Goal: Navigation & Orientation: Find specific page/section

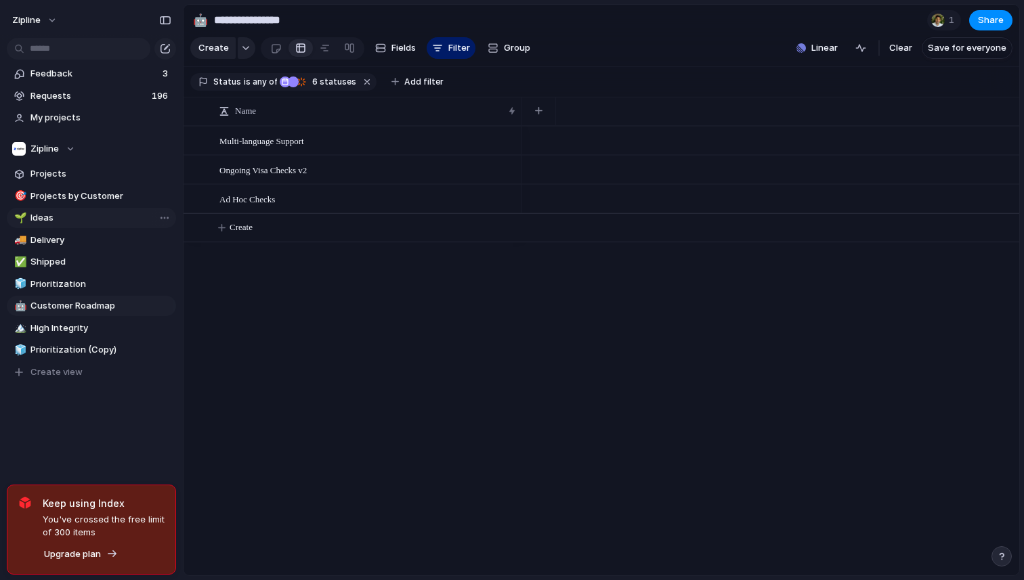
click at [103, 217] on span "Ideas" at bounding box center [100, 218] width 141 height 14
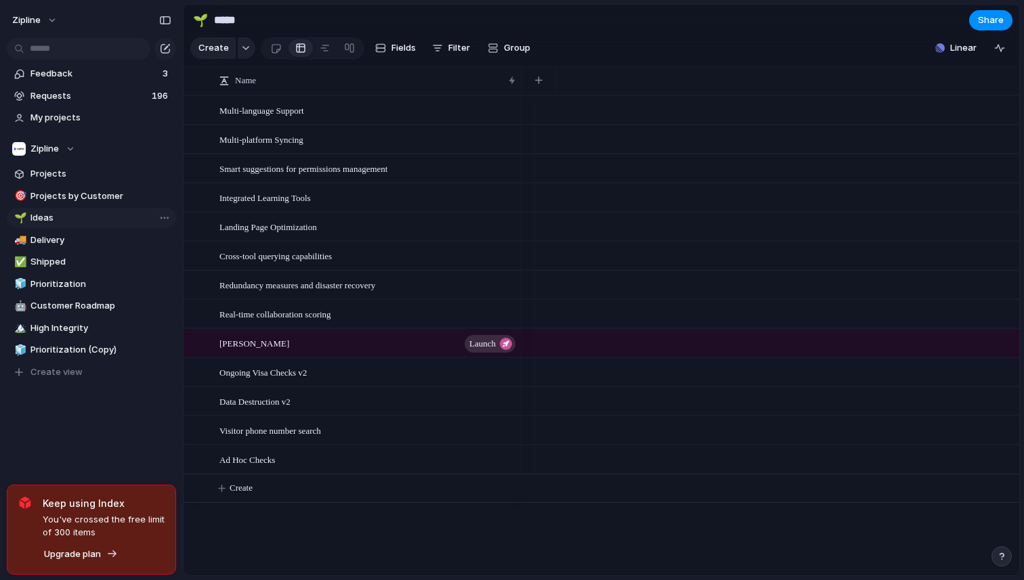
type input "*****"
click at [99, 171] on span "Projects" at bounding box center [100, 174] width 141 height 14
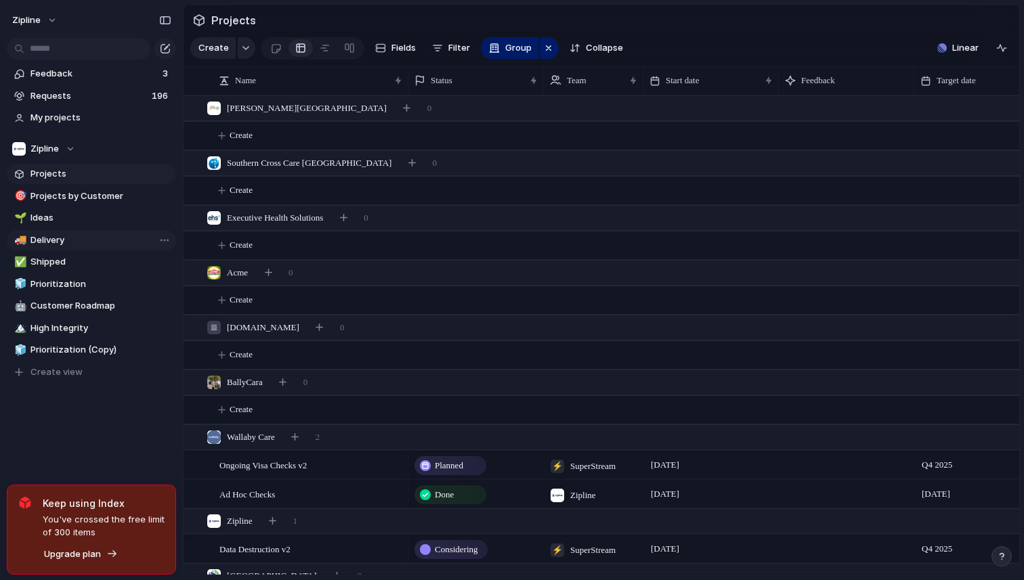
click at [93, 241] on span "Delivery" at bounding box center [100, 241] width 141 height 14
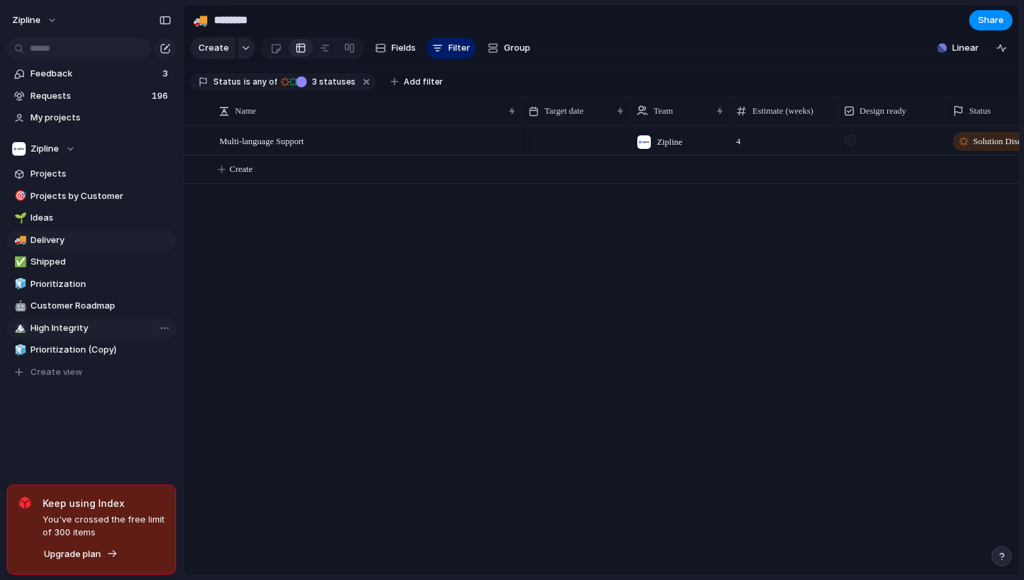
click at [84, 322] on span "High Integrity" at bounding box center [100, 329] width 141 height 14
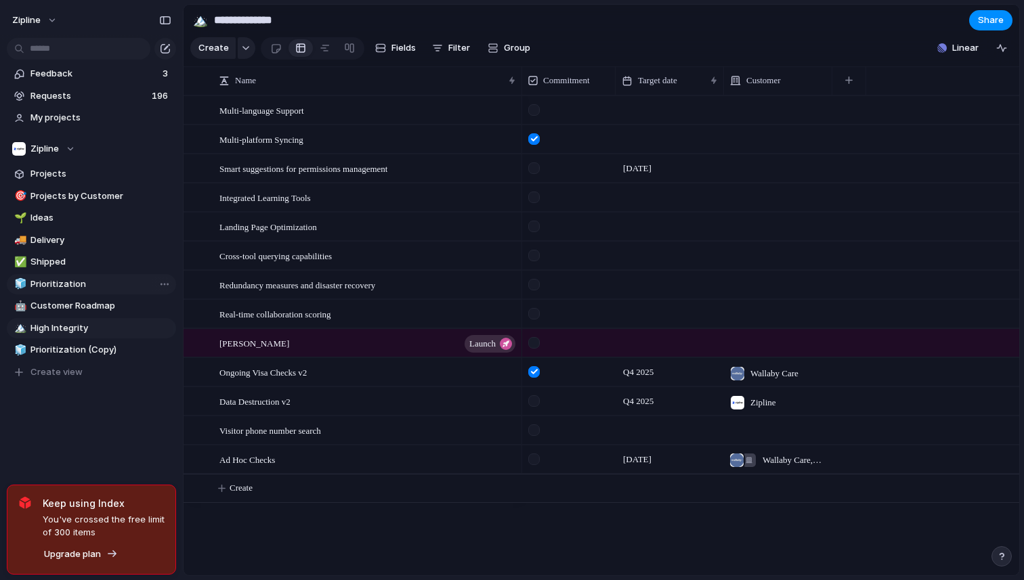
click at [84, 294] on link "🧊 Prioritization" at bounding box center [91, 284] width 169 height 20
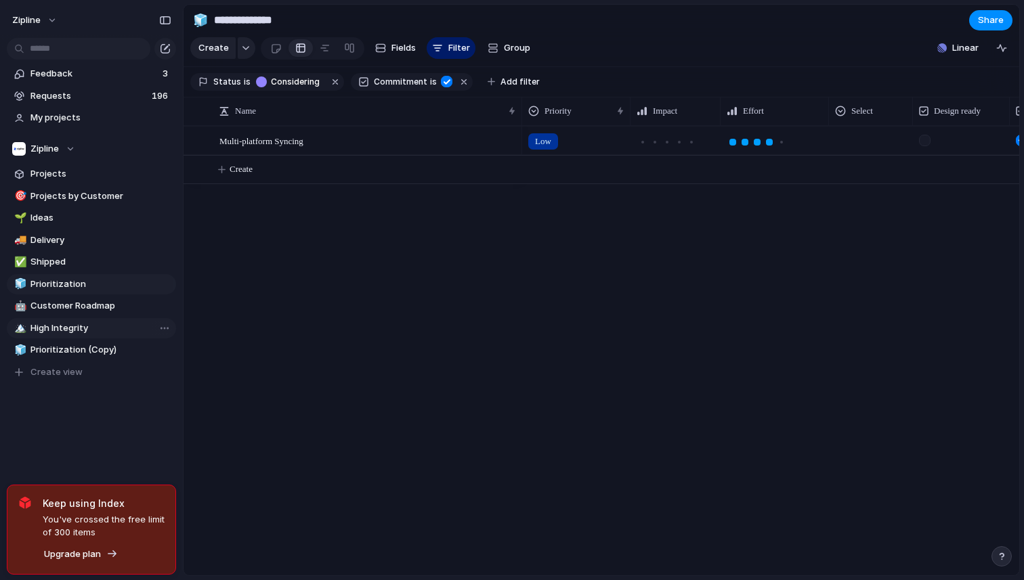
click at [82, 327] on span "High Integrity" at bounding box center [100, 329] width 141 height 14
type input "**********"
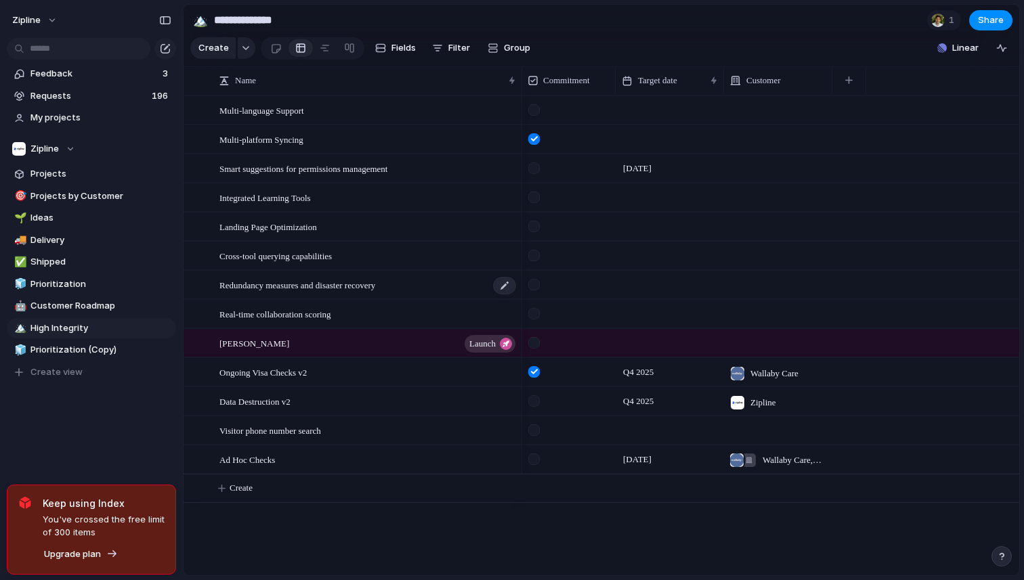
click at [387, 298] on div "Redundancy measures and disaster recovery" at bounding box center [368, 286] width 298 height 28
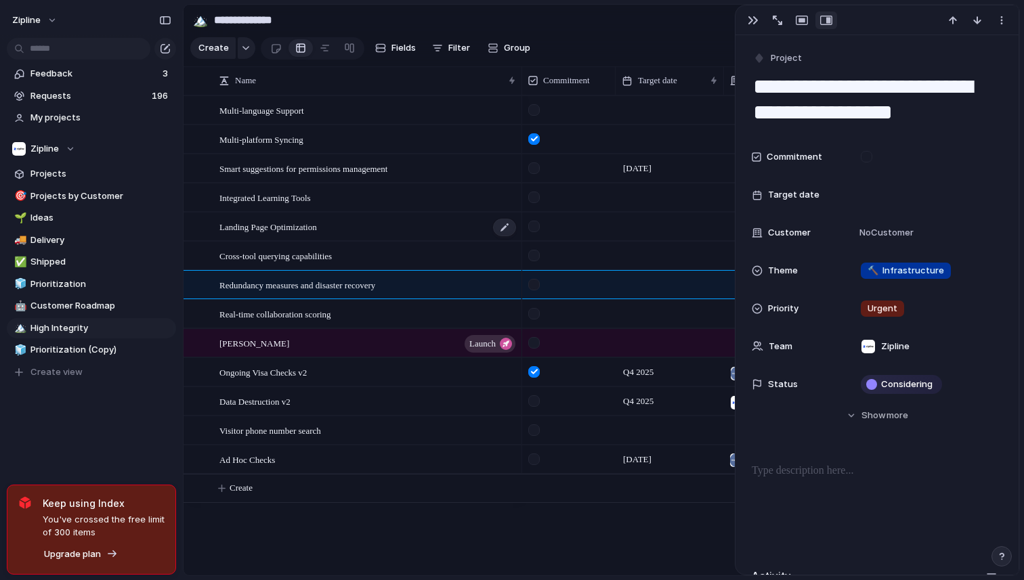
click at [340, 234] on div "Landing Page Optimization" at bounding box center [368, 227] width 298 height 28
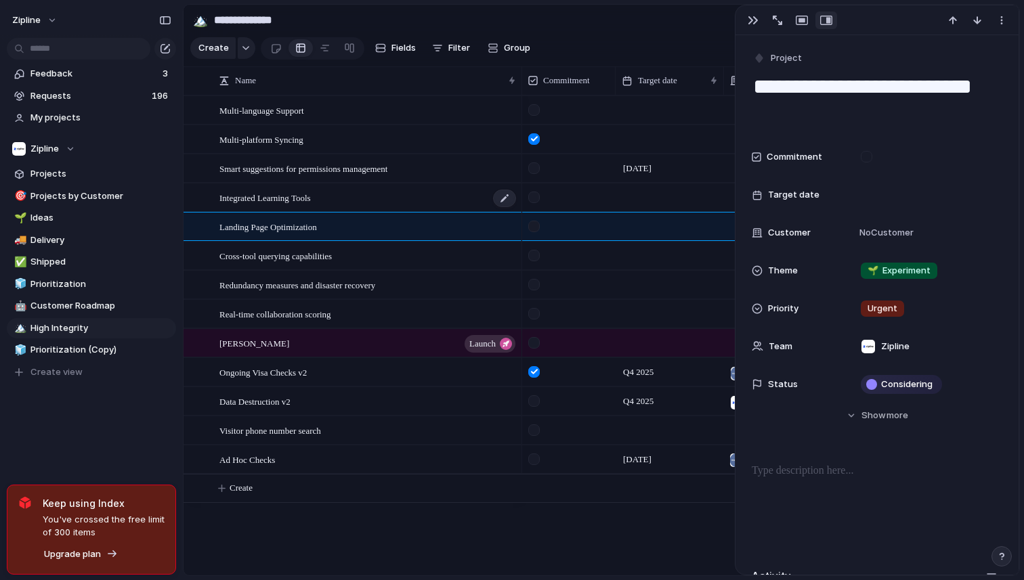
click at [332, 209] on div "Integrated Learning Tools" at bounding box center [368, 198] width 298 height 28
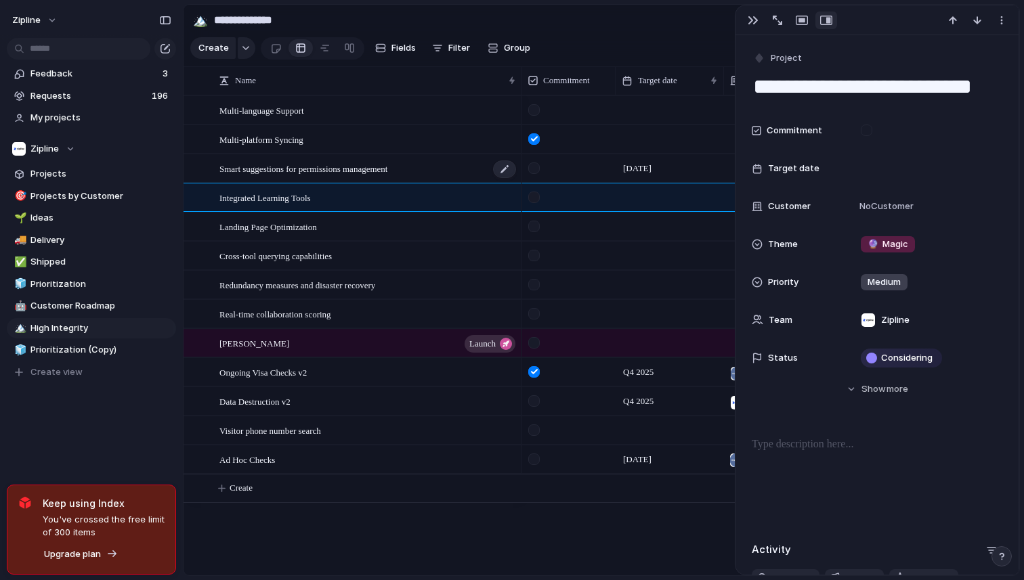
click at [325, 179] on div "Smart suggestions for permissions management" at bounding box center [368, 169] width 298 height 28
type textarea "**********"
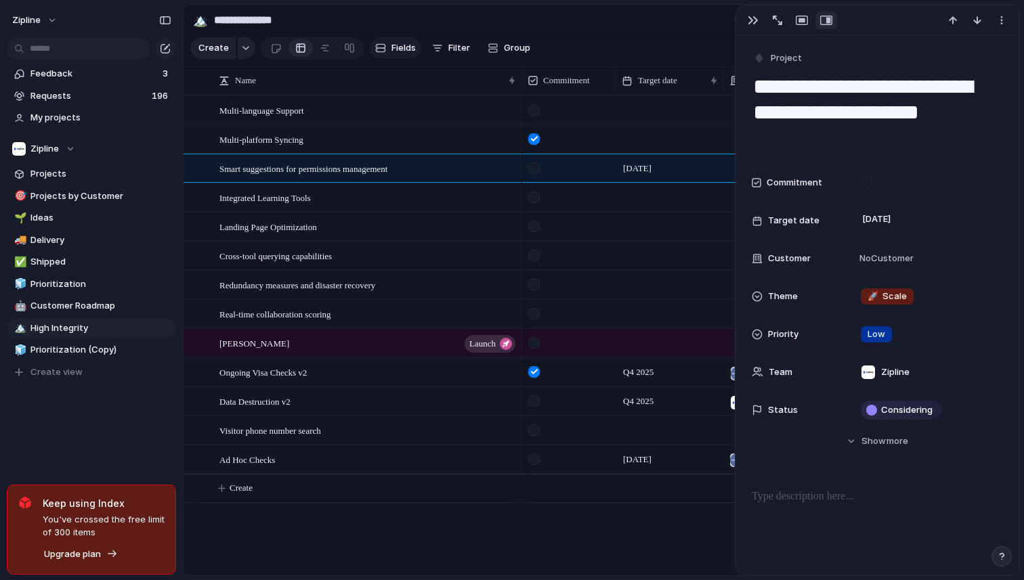
click at [395, 45] on span "Fields" at bounding box center [403, 48] width 24 height 14
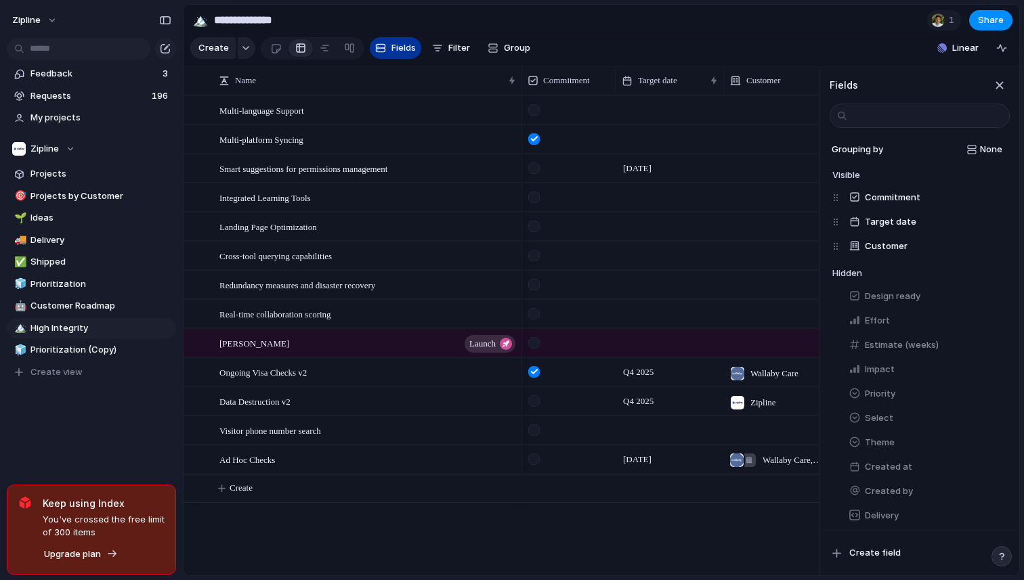
click at [395, 45] on span "Fields" at bounding box center [403, 48] width 24 height 14
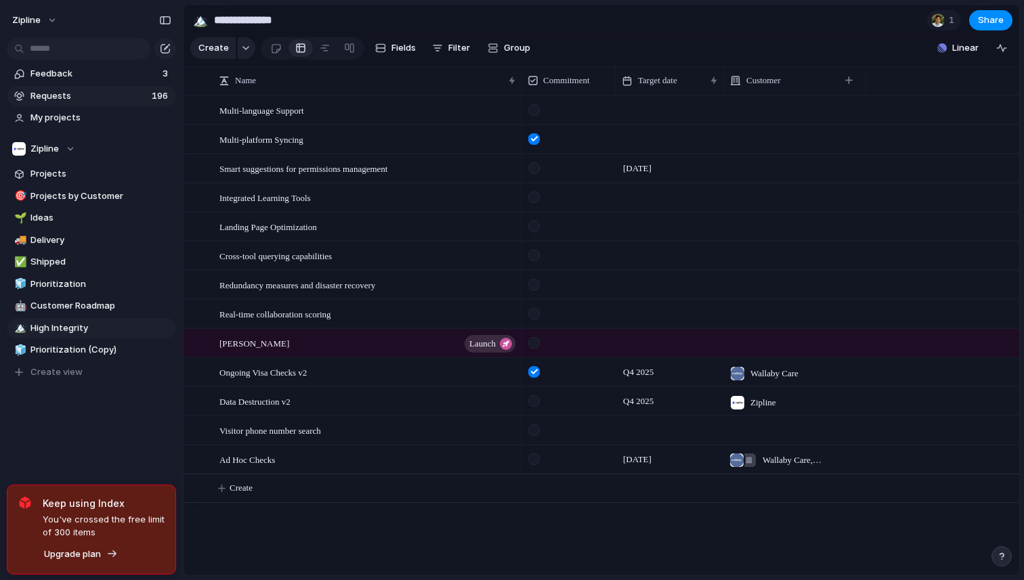
click at [104, 104] on link "Requests 196" at bounding box center [91, 96] width 169 height 20
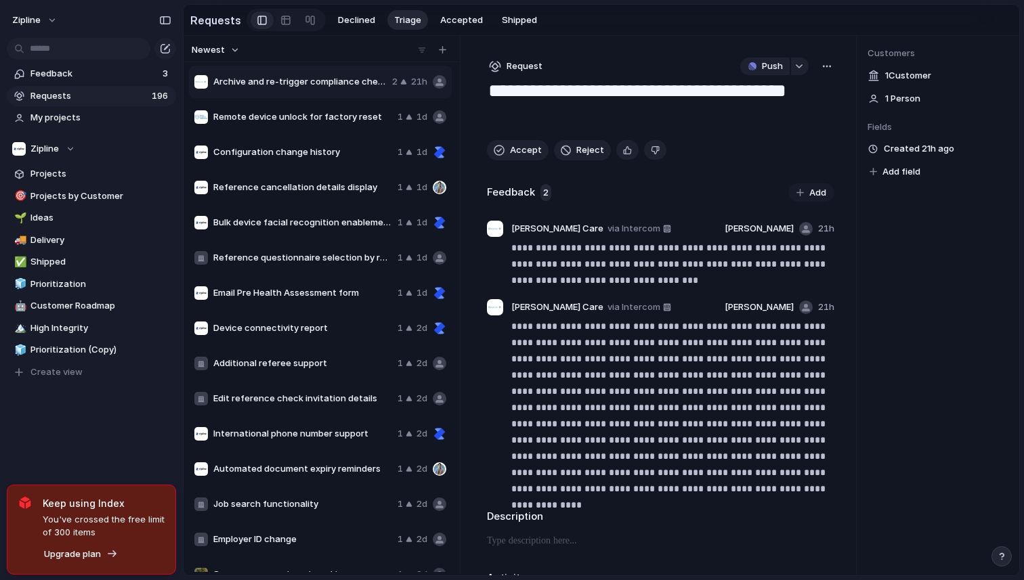
click at [326, 298] on span "Email Pre Health Assessment form" at bounding box center [302, 293] width 179 height 14
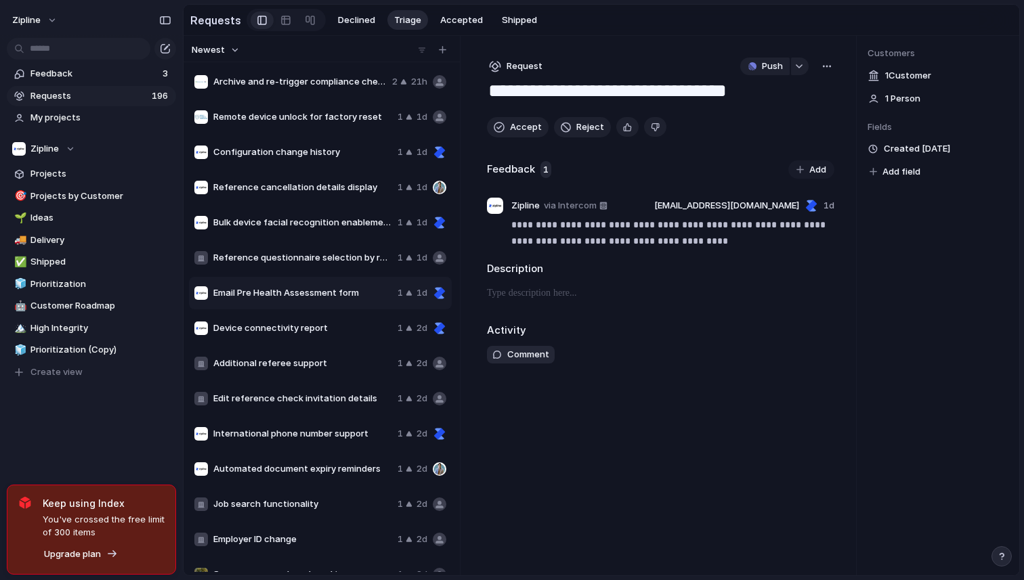
click at [326, 171] on div "Reference cancellation details display 1 1d" at bounding box center [320, 187] width 263 height 33
click at [312, 300] on div "Email Pre Health Assessment form 1 1d" at bounding box center [320, 293] width 263 height 33
type textarea "**********"
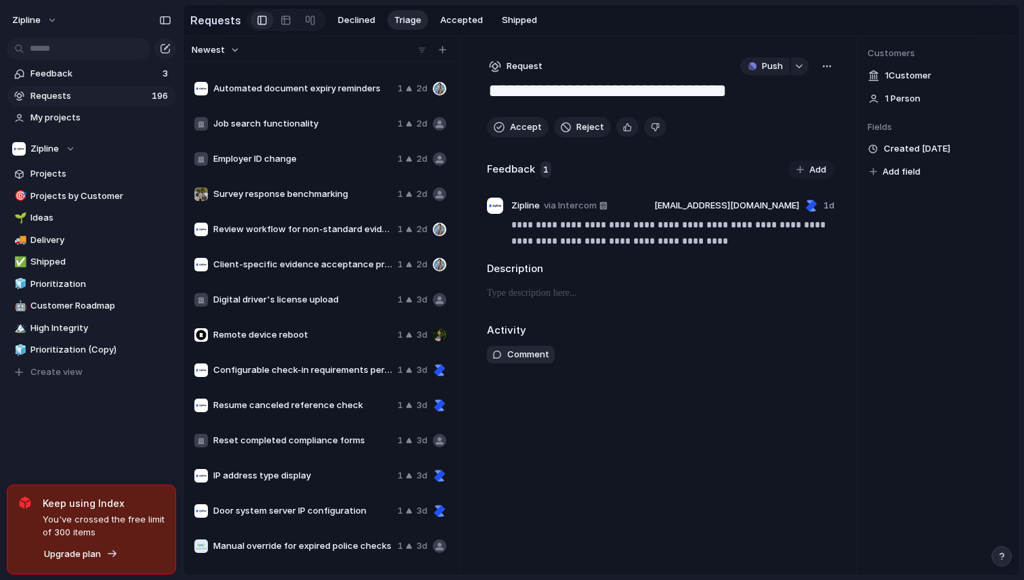
scroll to position [442, 0]
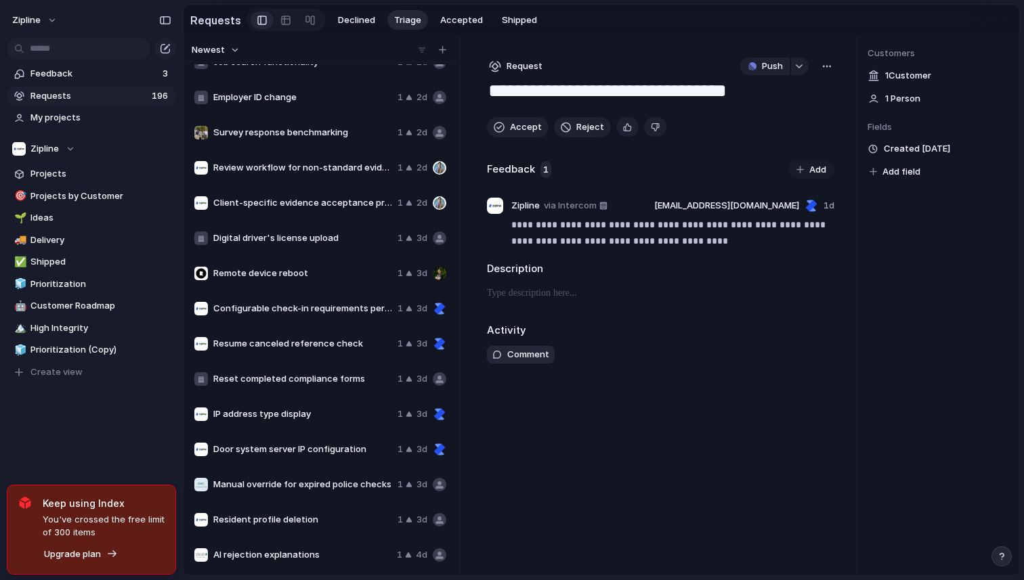
click at [312, 300] on div "Device connectivity report 1 2d Additional referee support 1 2d Edit reference …" at bounding box center [321, 318] width 265 height 508
